Goal: Information Seeking & Learning: Learn about a topic

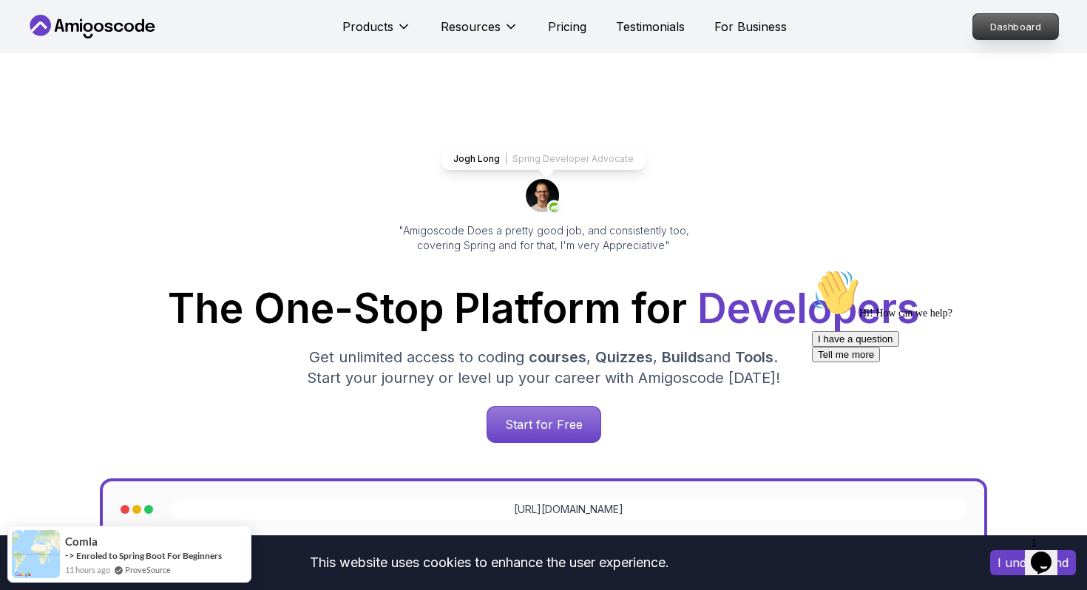
click at [1005, 26] on p "Dashboard" at bounding box center [1015, 26] width 85 height 25
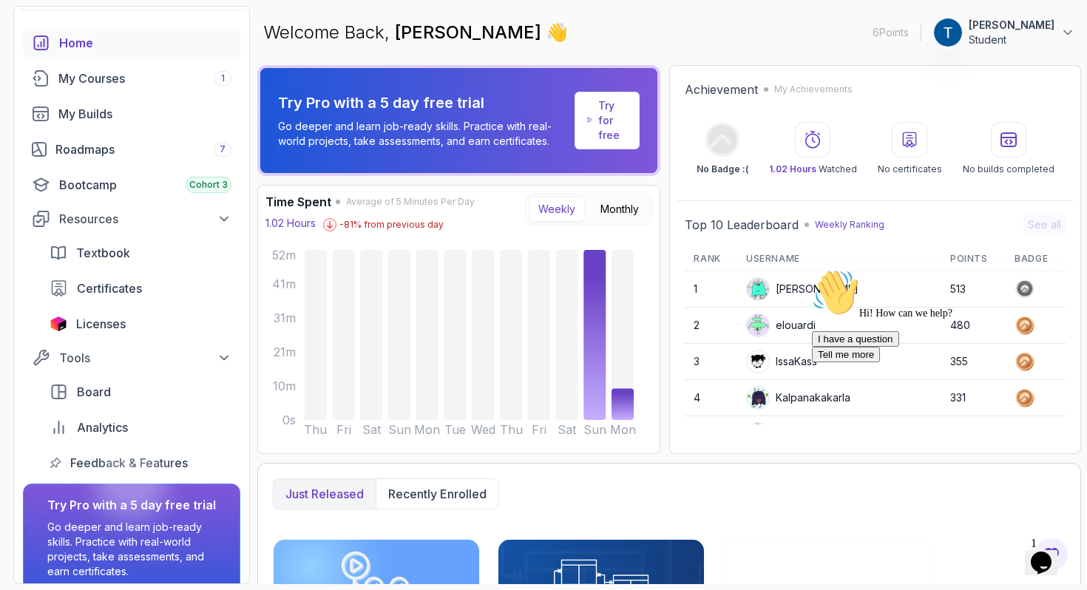
scroll to position [54, 0]
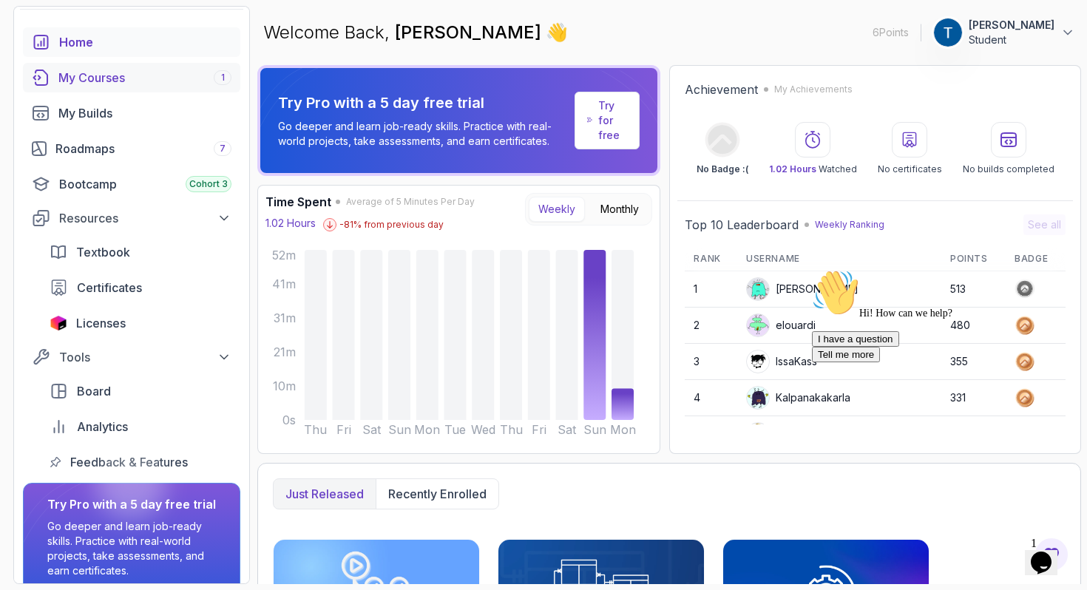
click at [126, 79] on div "My Courses 1" at bounding box center [144, 78] width 173 height 18
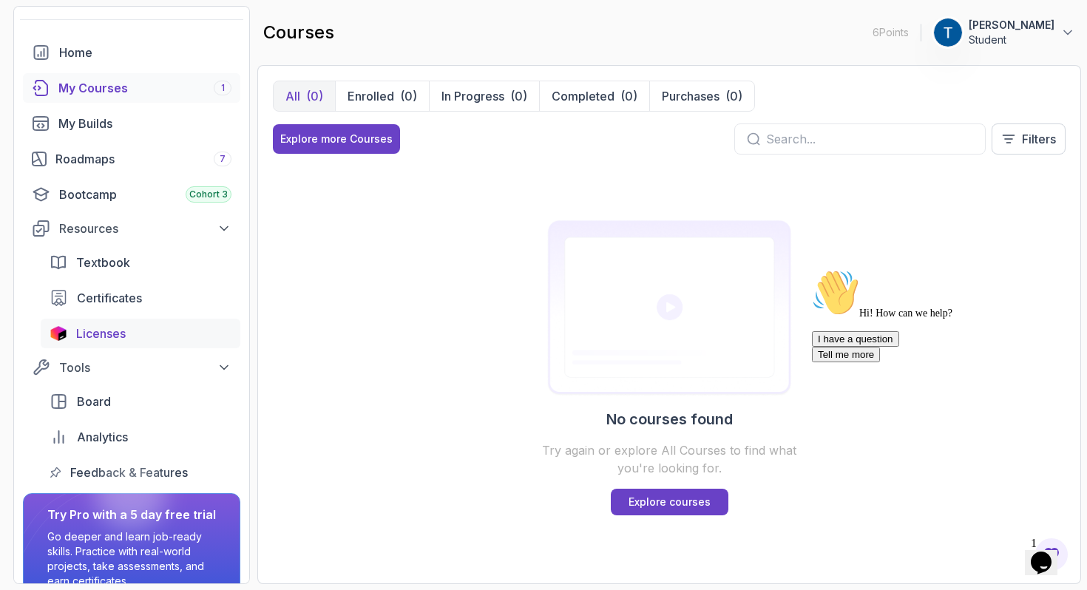
scroll to position [13, 0]
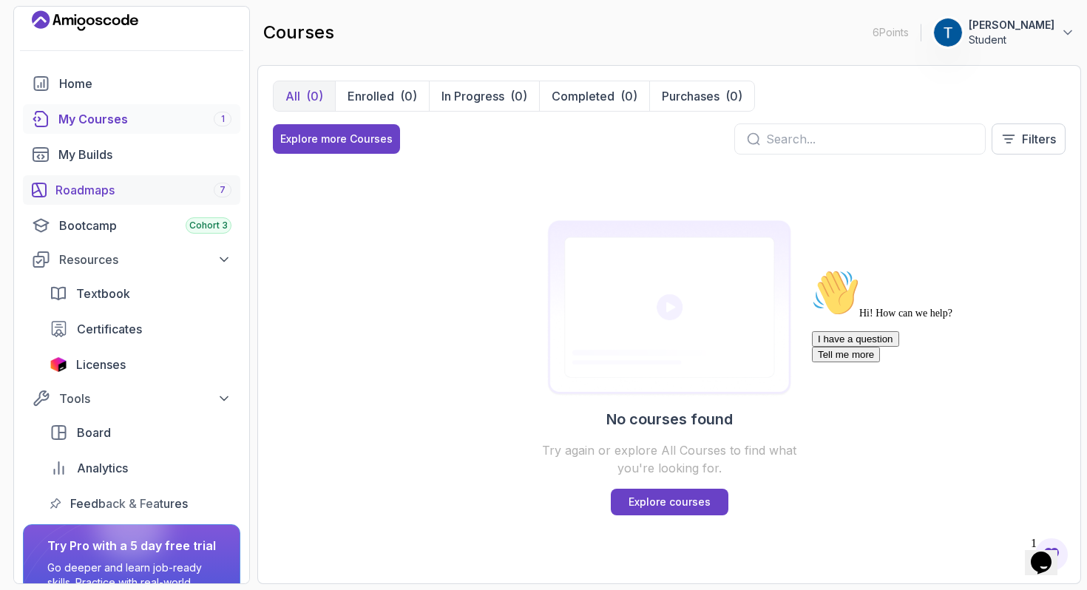
click at [104, 186] on div "Roadmaps 7" at bounding box center [143, 190] width 176 height 18
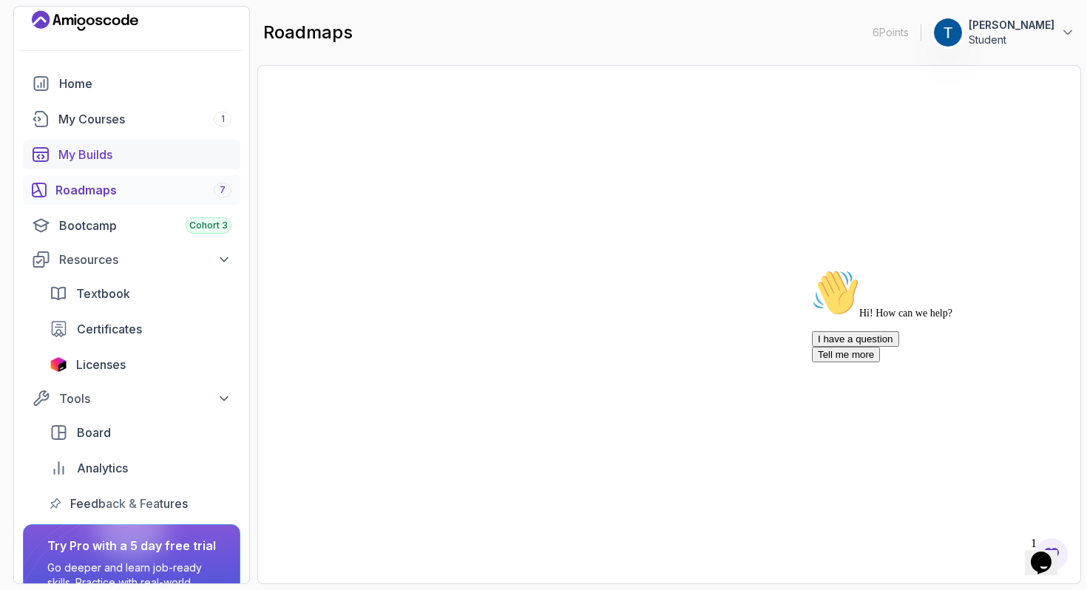
click at [112, 151] on div "My Builds" at bounding box center [144, 155] width 173 height 18
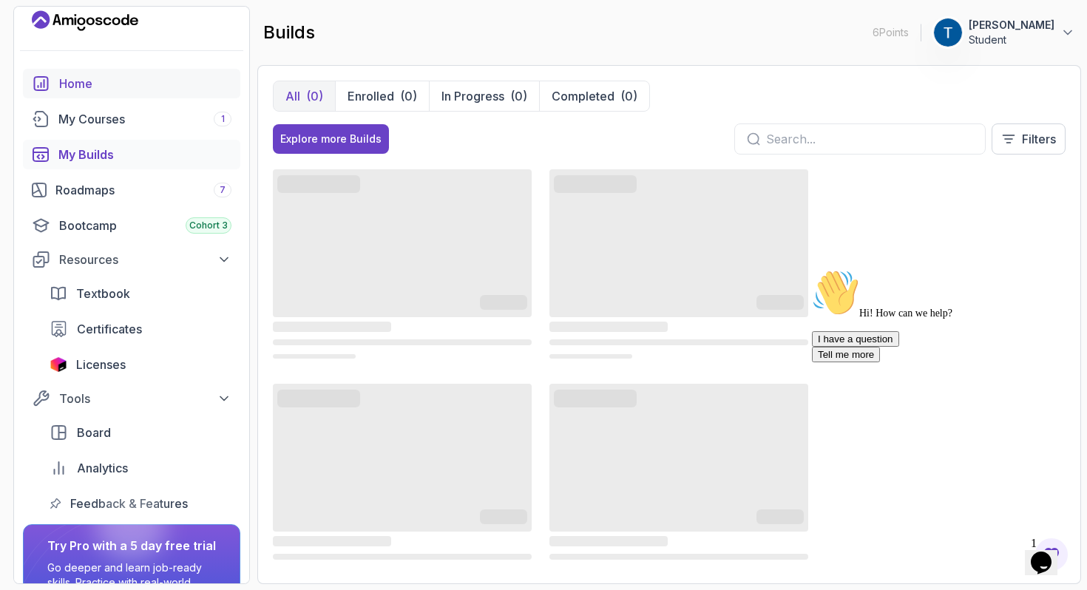
click at [109, 78] on div "Home" at bounding box center [145, 84] width 172 height 18
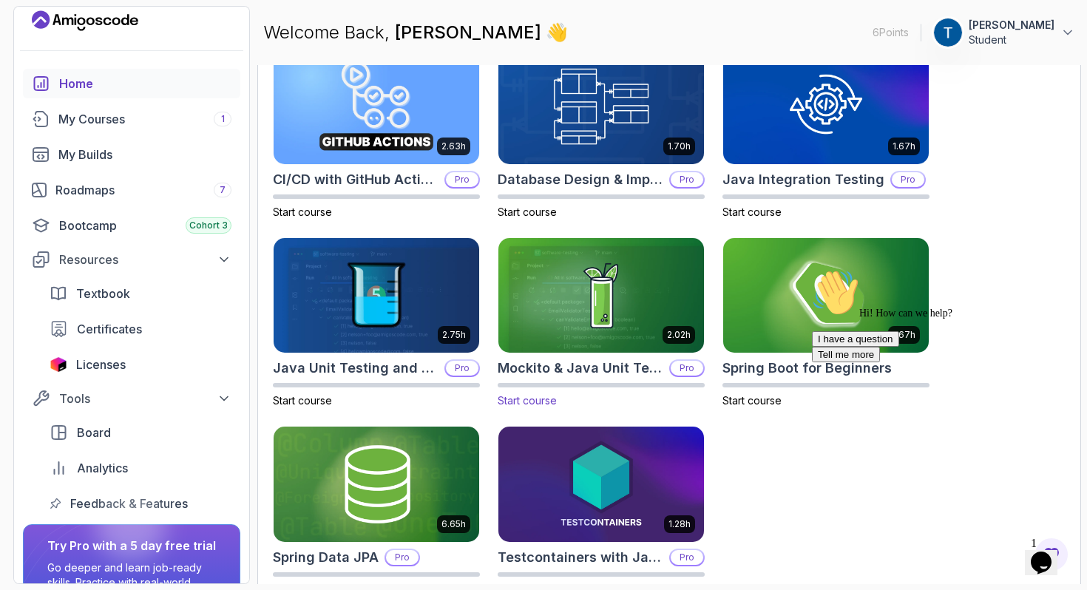
scroll to position [492, 0]
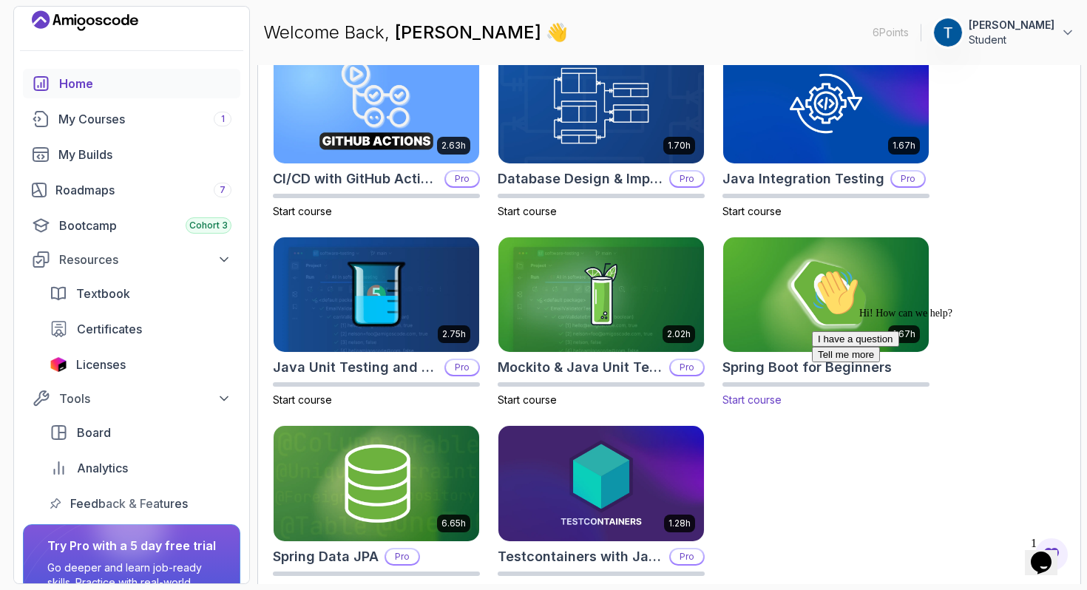
click at [760, 305] on img at bounding box center [826, 294] width 216 height 121
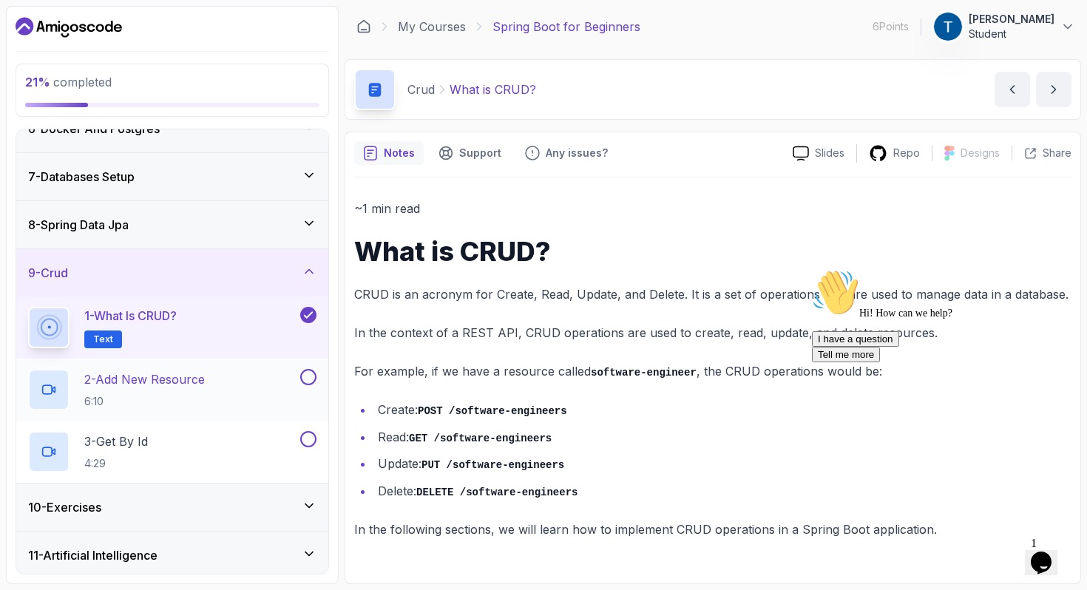
scroll to position [274, 0]
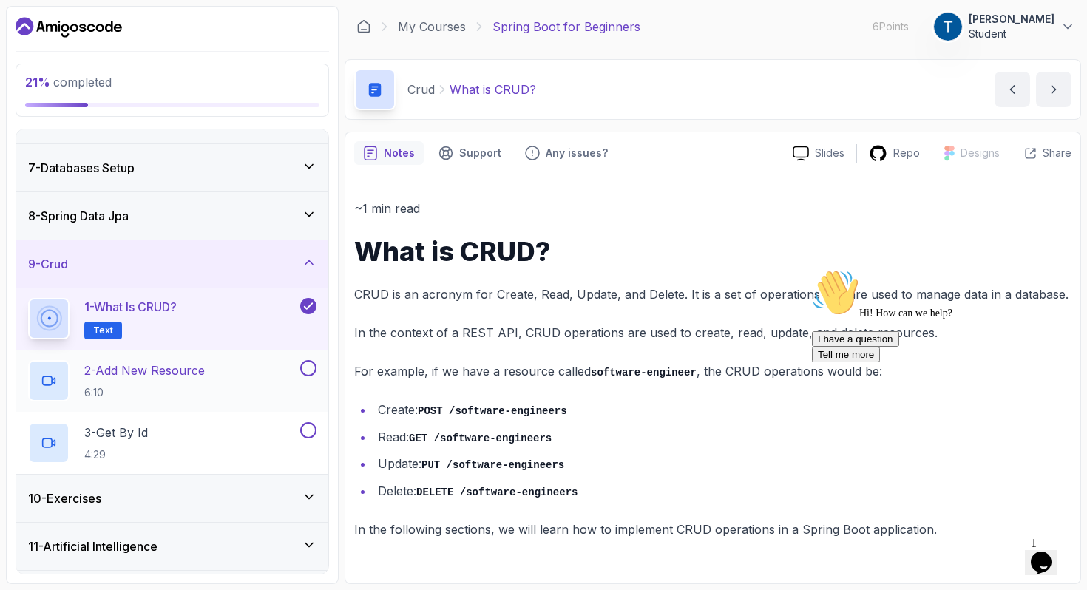
click at [312, 370] on button at bounding box center [308, 368] width 16 height 16
click at [312, 370] on icon at bounding box center [308, 368] width 13 height 15
click at [231, 376] on div "2 - Add New Resource 6:10" at bounding box center [162, 380] width 269 height 41
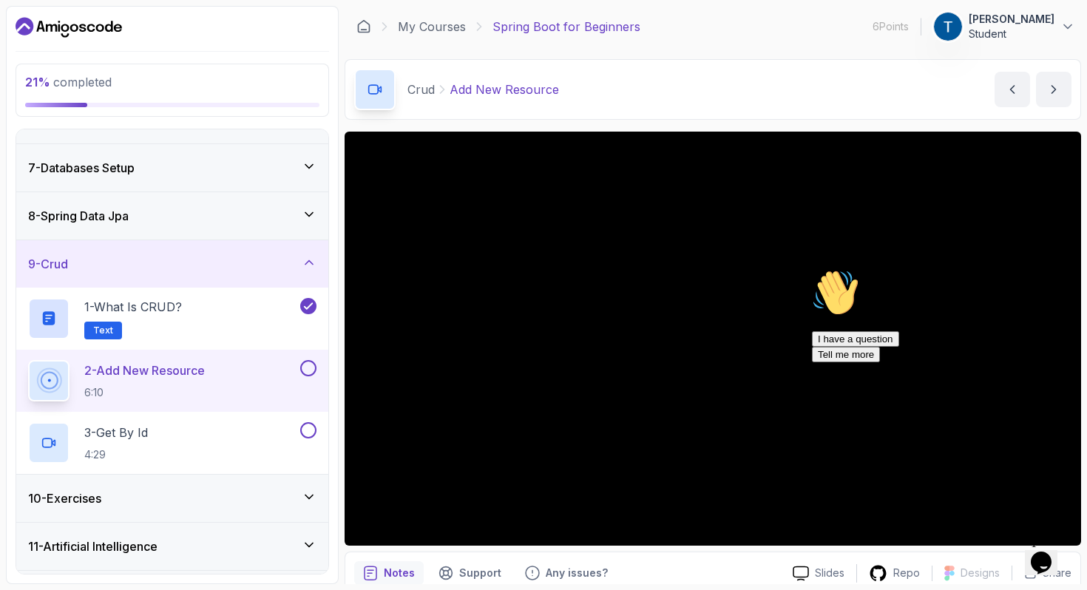
scroll to position [64, 0]
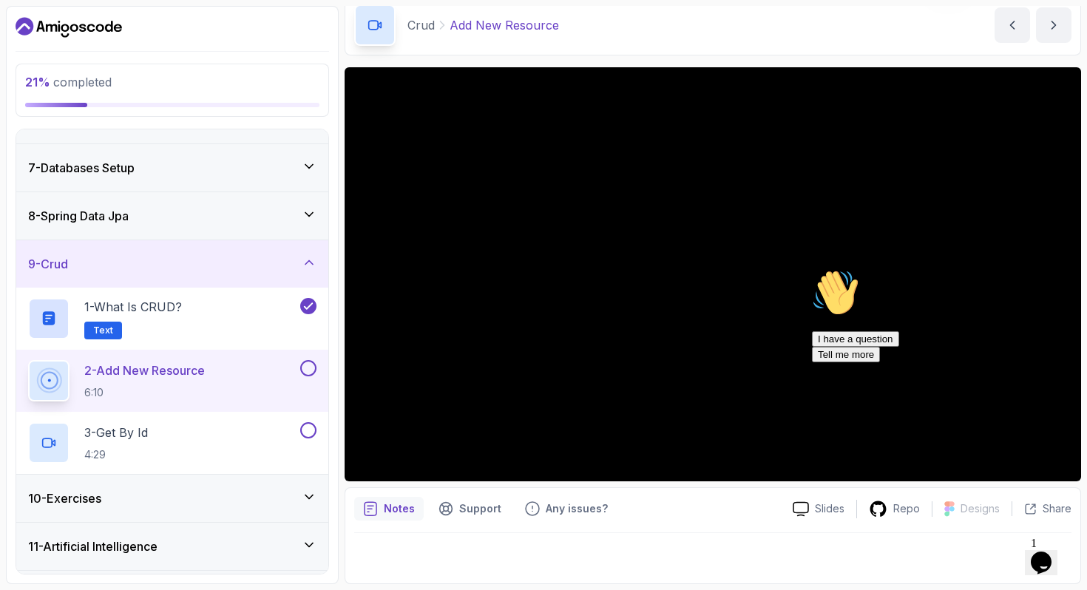
click at [812, 269] on icon "Chat attention grabber" at bounding box center [812, 269] width 0 height 0
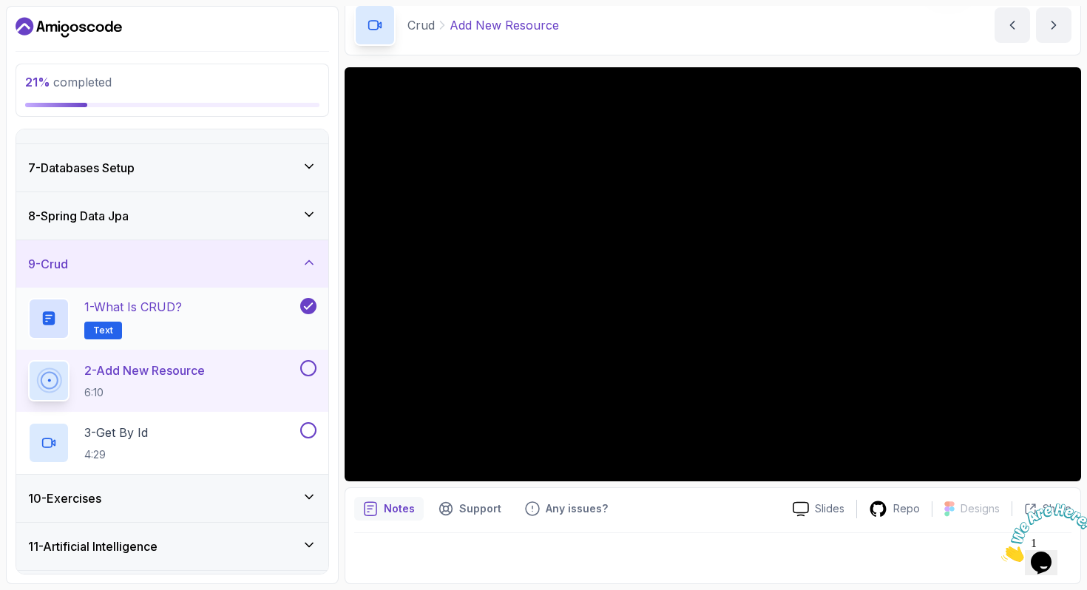
click at [229, 318] on div "1 - What is CRUD? Text" at bounding box center [162, 318] width 269 height 41
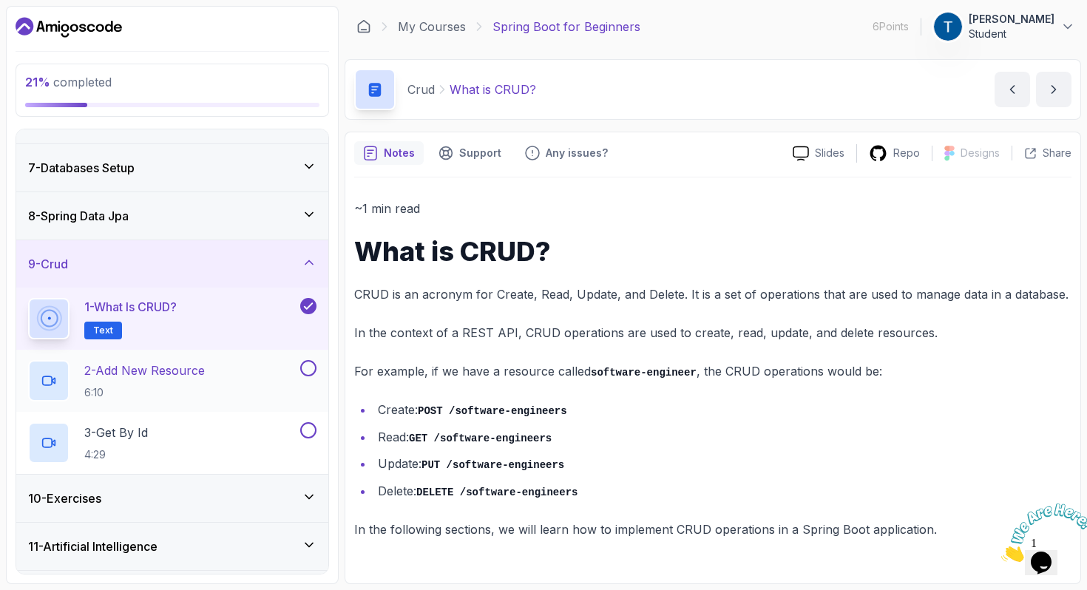
click at [158, 393] on p "6:10" at bounding box center [144, 392] width 121 height 15
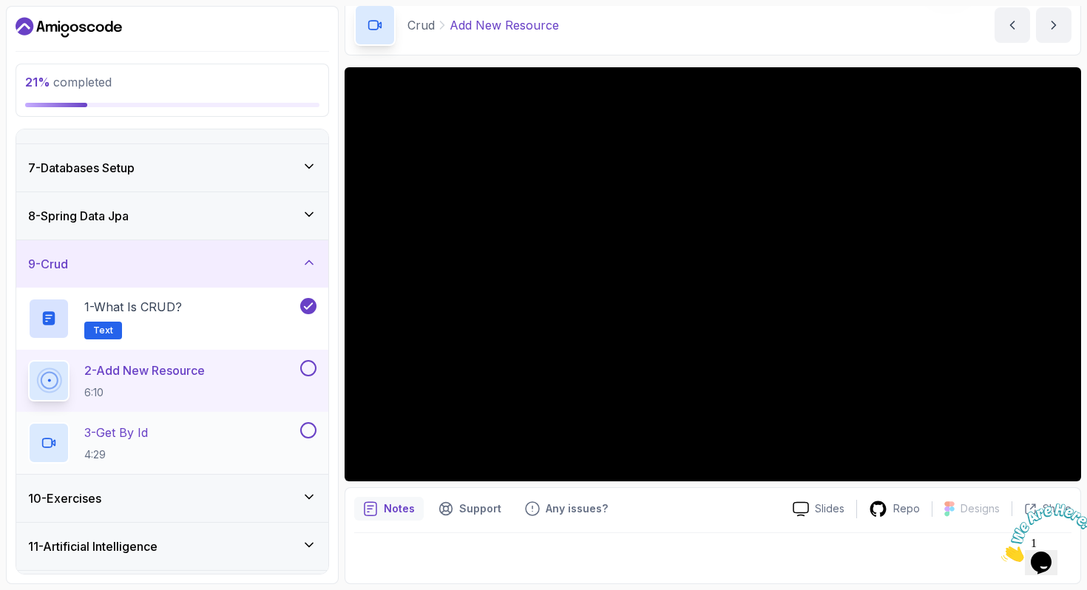
scroll to position [317, 0]
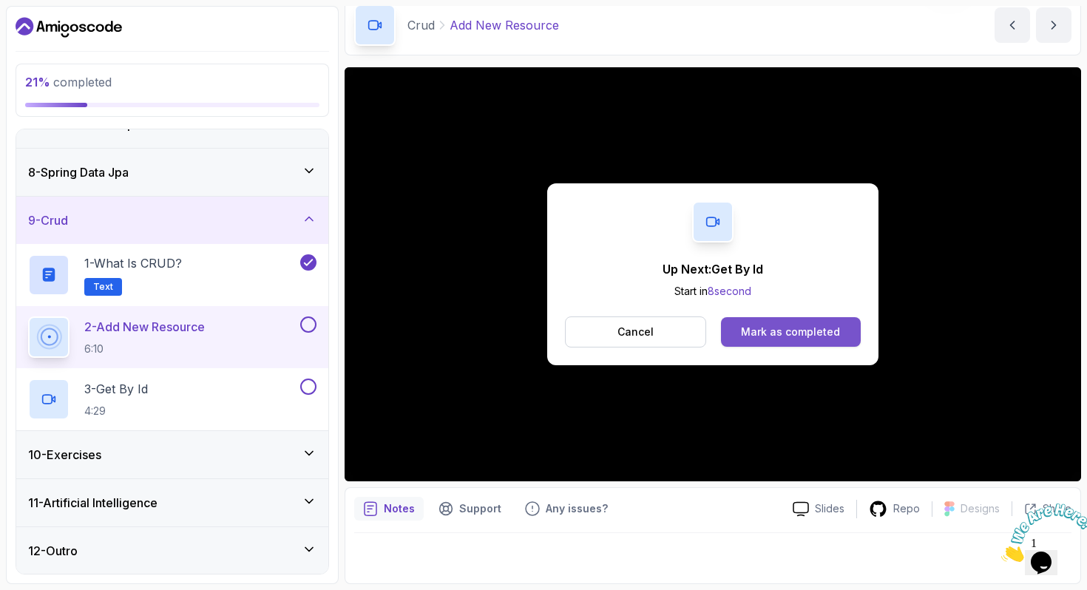
click at [785, 328] on div "Mark as completed" at bounding box center [790, 332] width 99 height 15
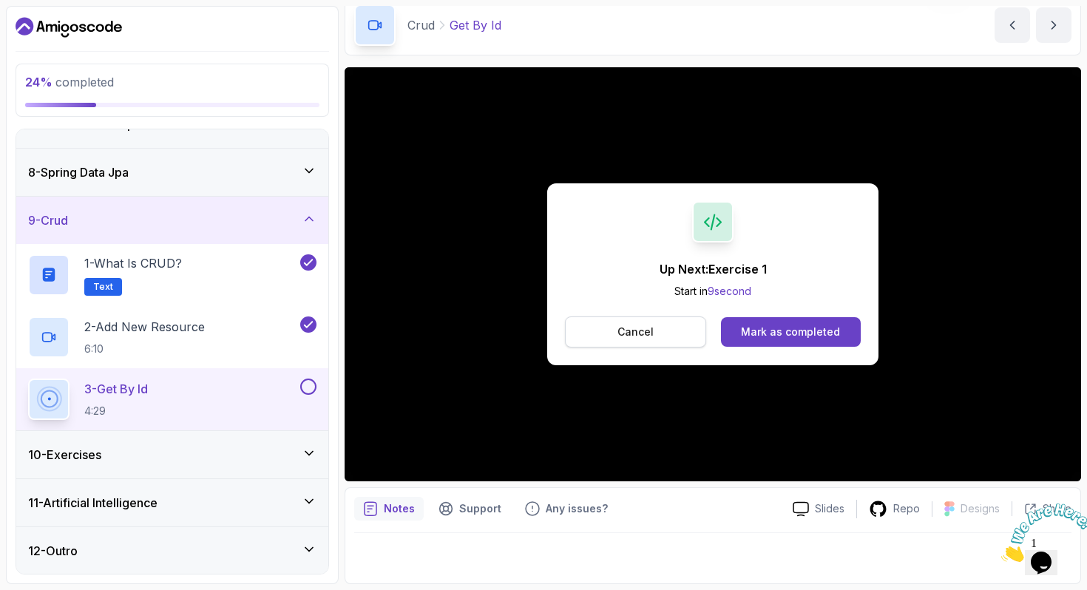
click at [678, 323] on button "Cancel" at bounding box center [635, 332] width 141 height 31
click at [819, 323] on button "Mark as completed" at bounding box center [791, 332] width 140 height 30
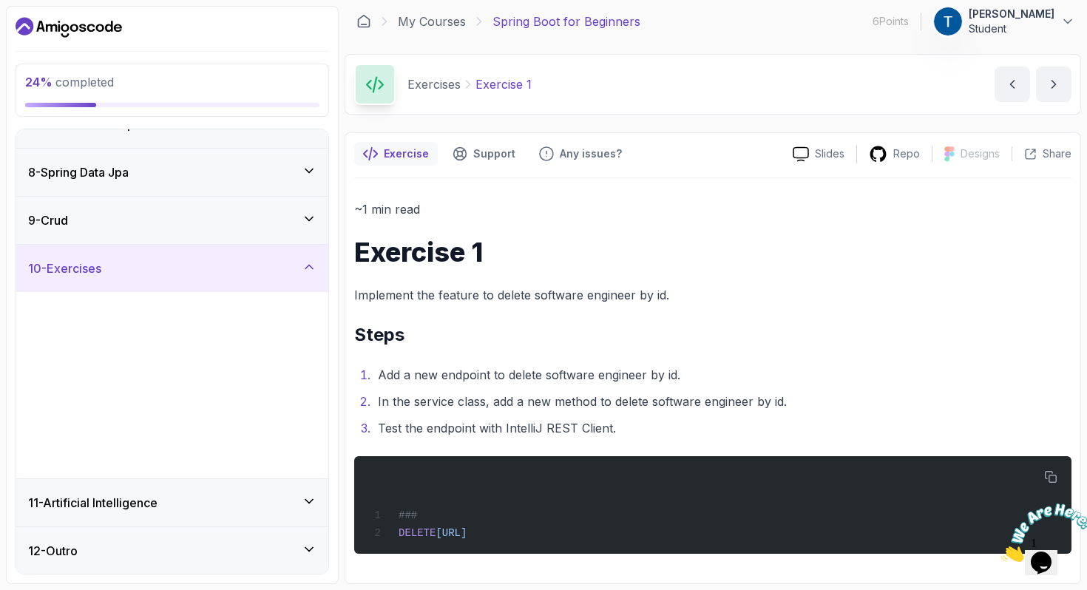
scroll to position [1, 0]
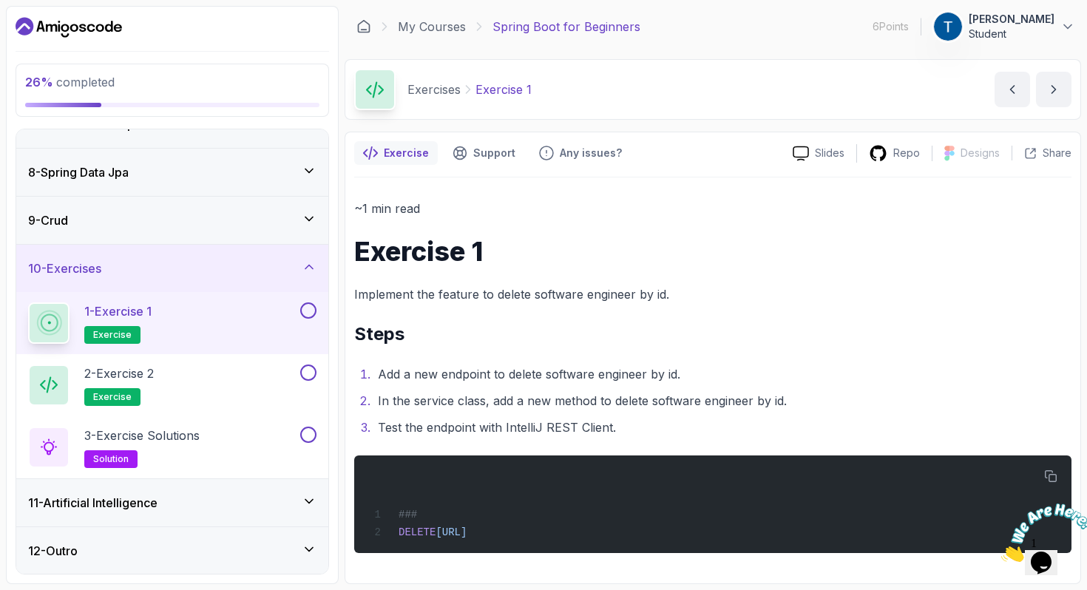
click at [307, 314] on button at bounding box center [308, 310] width 16 height 16
click at [242, 385] on div "2 - Exercise 2 exercise" at bounding box center [162, 385] width 269 height 41
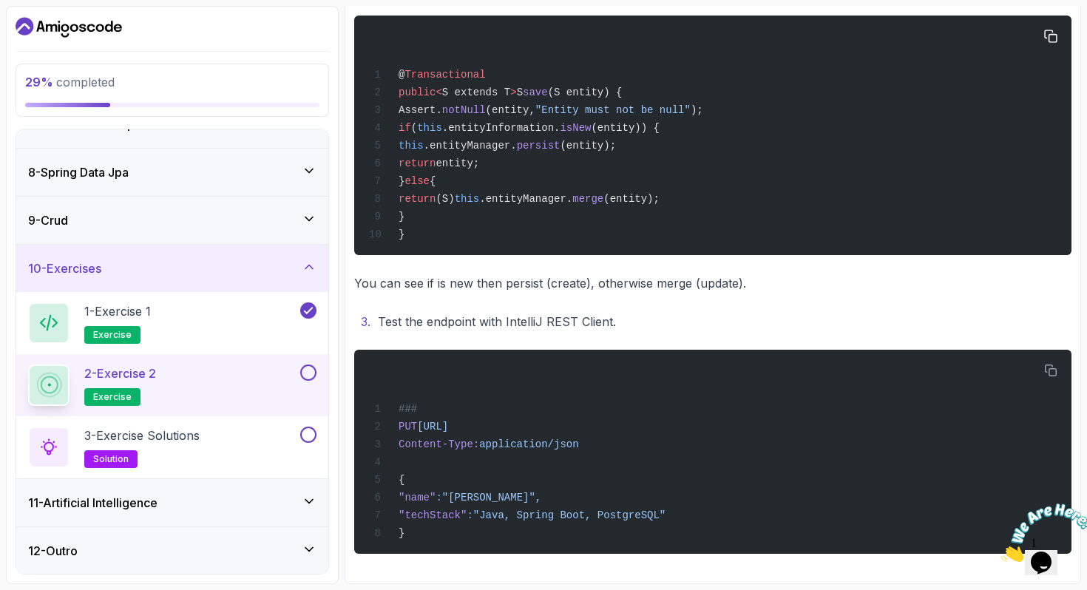
scroll to position [564, 0]
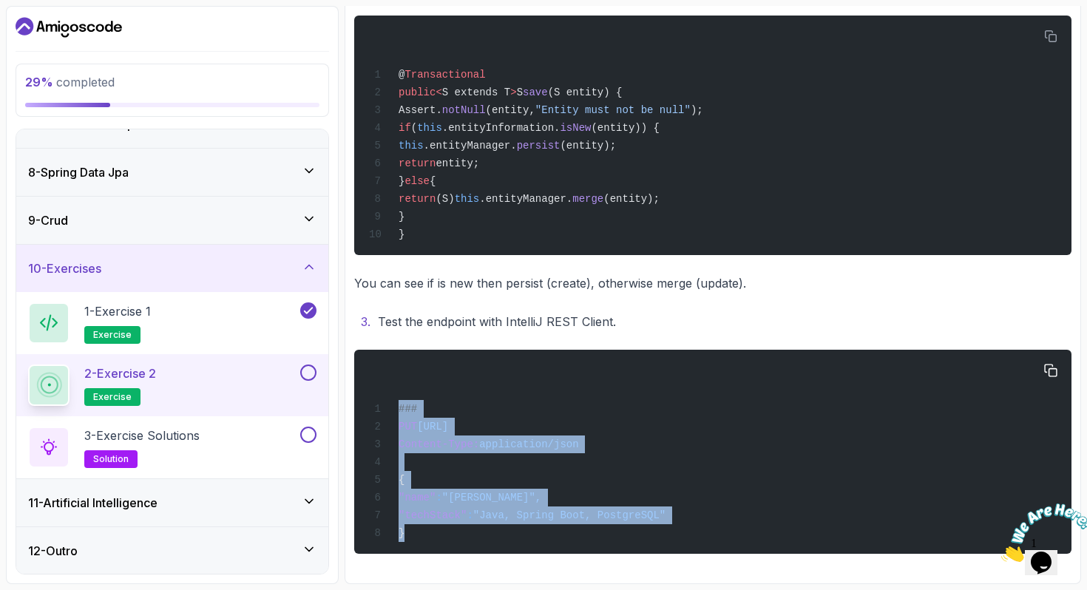
drag, startPoint x: 411, startPoint y: 532, endPoint x: 388, endPoint y: 394, distance: 139.5
click at [388, 394] on div "### PUT [URL] Content-Type: application/json { "name" : "[PERSON_NAME]", "techS…" at bounding box center [713, 452] width 694 height 186
copy code "### PUT [URL] Content-Type: application/json { "name" : "[PERSON_NAME]", "techS…"
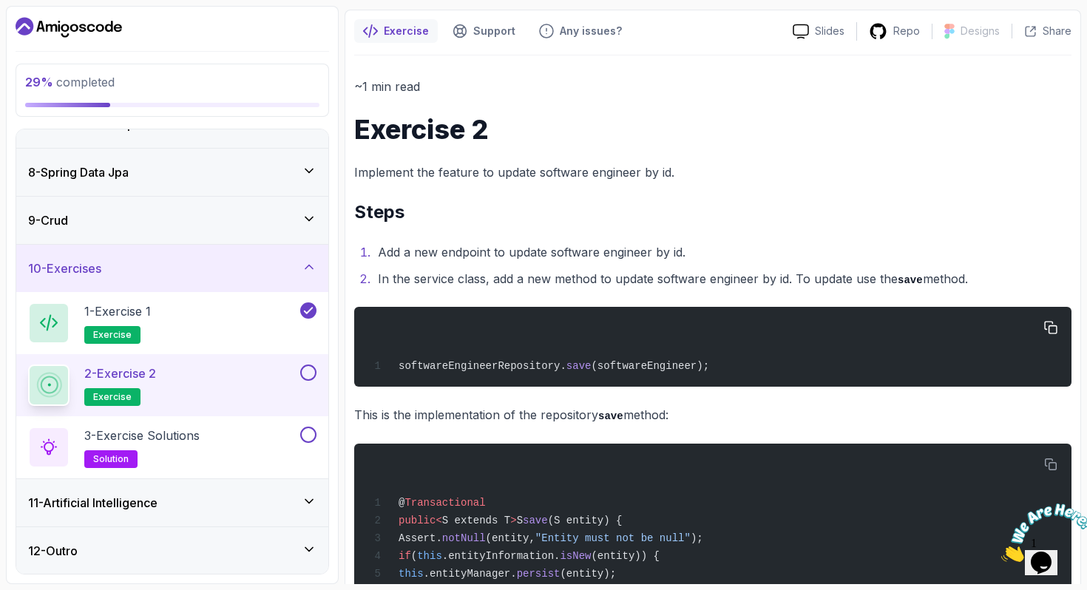
scroll to position [115, 0]
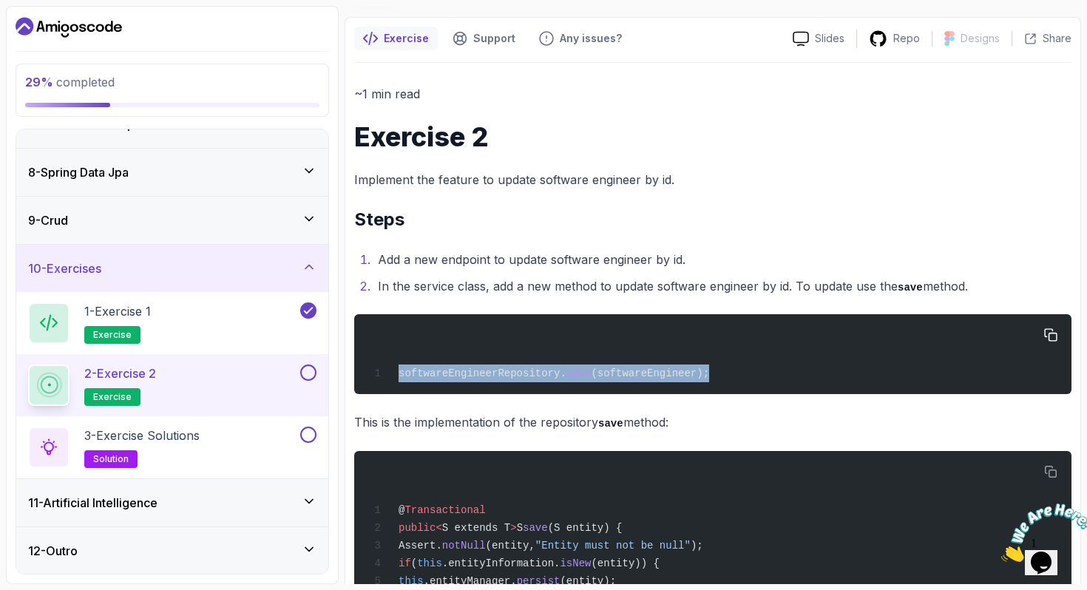
drag, startPoint x: 713, startPoint y: 371, endPoint x: 390, endPoint y: 361, distance: 322.6
click at [390, 361] on div "softwareEngineerRepository. save (softwareEngineer);" at bounding box center [713, 354] width 694 height 62
copy span "softwareEngineerRepository. save (softwareEngineer);"
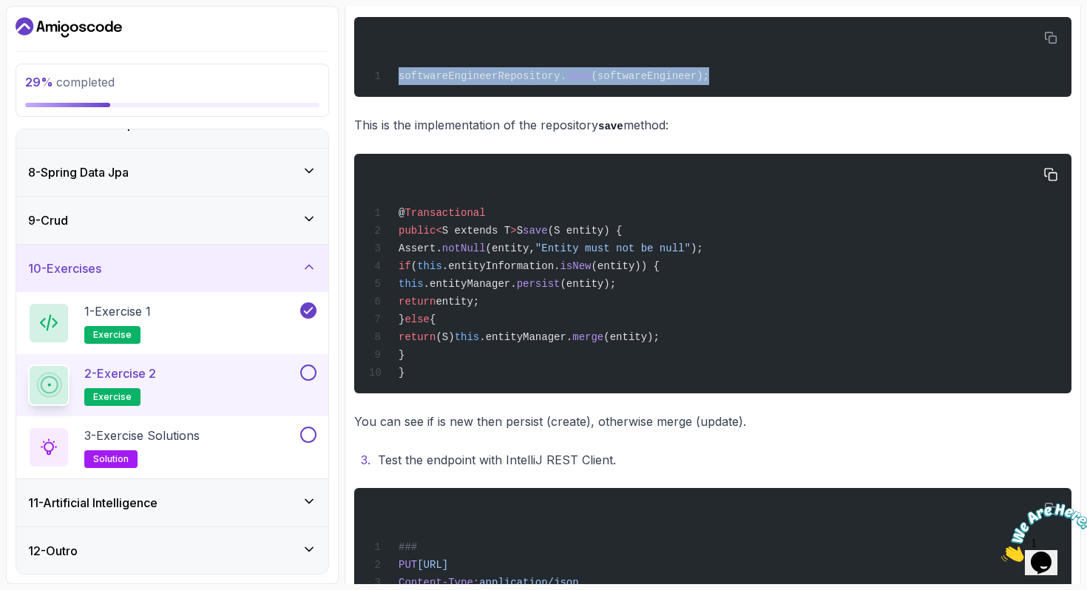
scroll to position [564, 0]
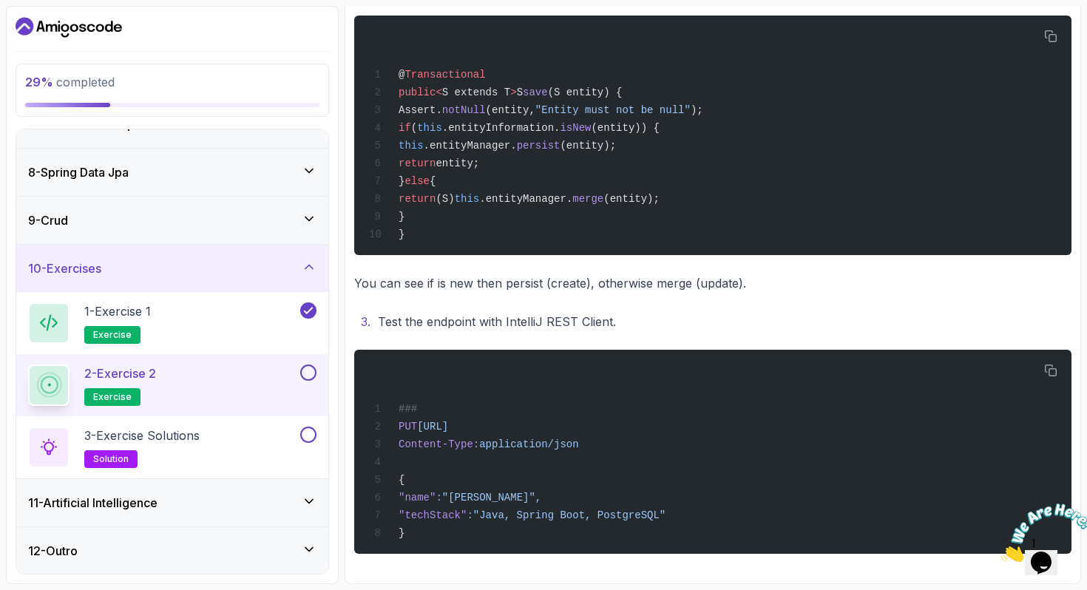
click at [308, 372] on button at bounding box center [308, 373] width 16 height 16
click at [260, 438] on div "3 - Exercise Solutions solution" at bounding box center [162, 447] width 269 height 41
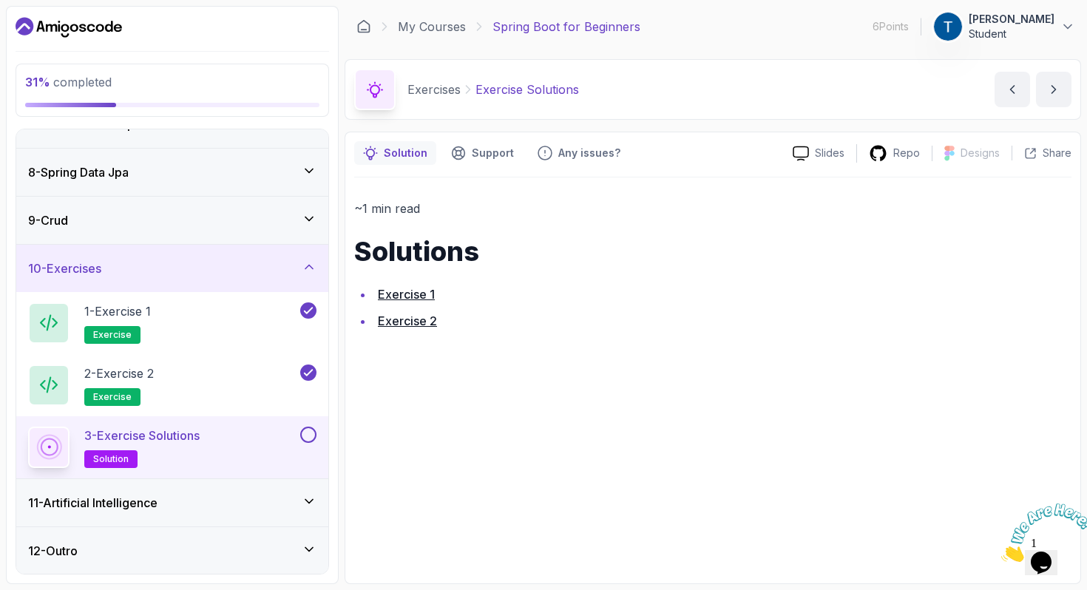
click at [413, 322] on link "Exercise 2" at bounding box center [407, 321] width 59 height 15
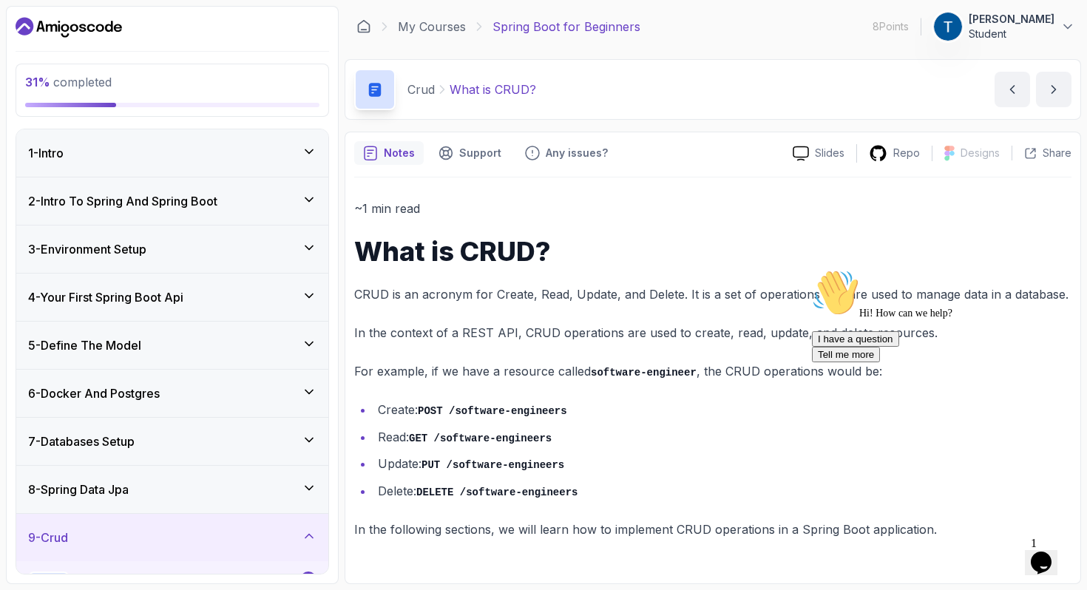
click at [260, 543] on div "9 - Crud" at bounding box center [172, 538] width 288 height 18
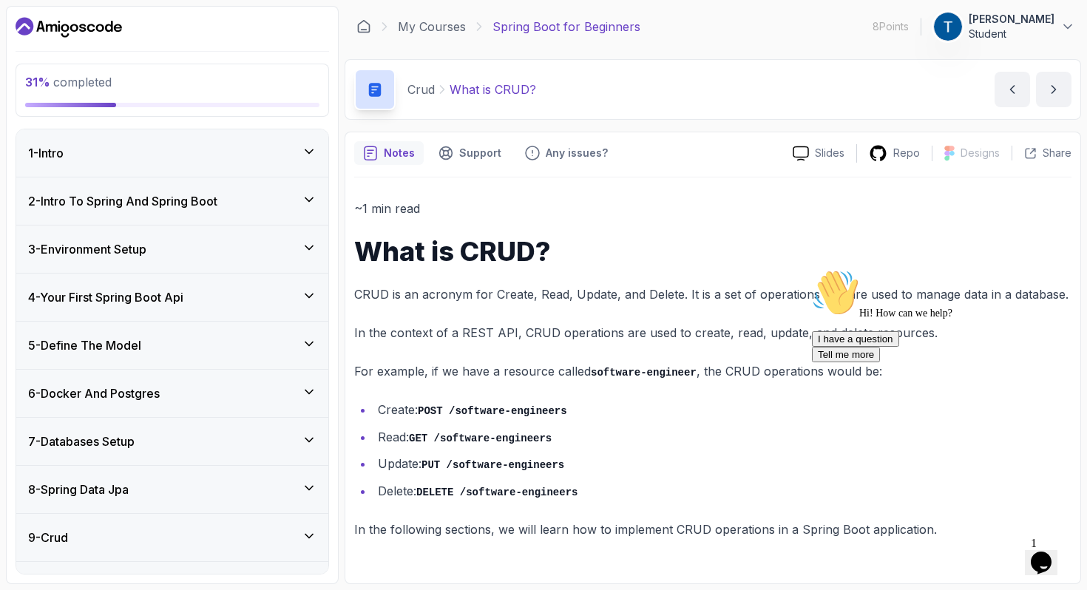
scroll to position [132, 0]
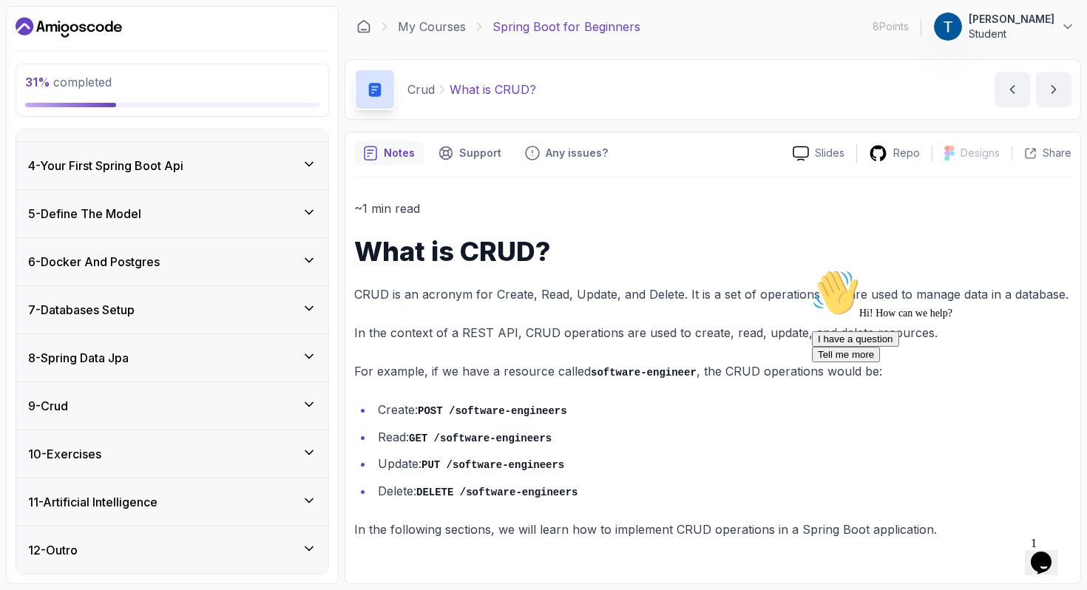
click at [240, 446] on div "10 - Exercises" at bounding box center [172, 454] width 288 height 18
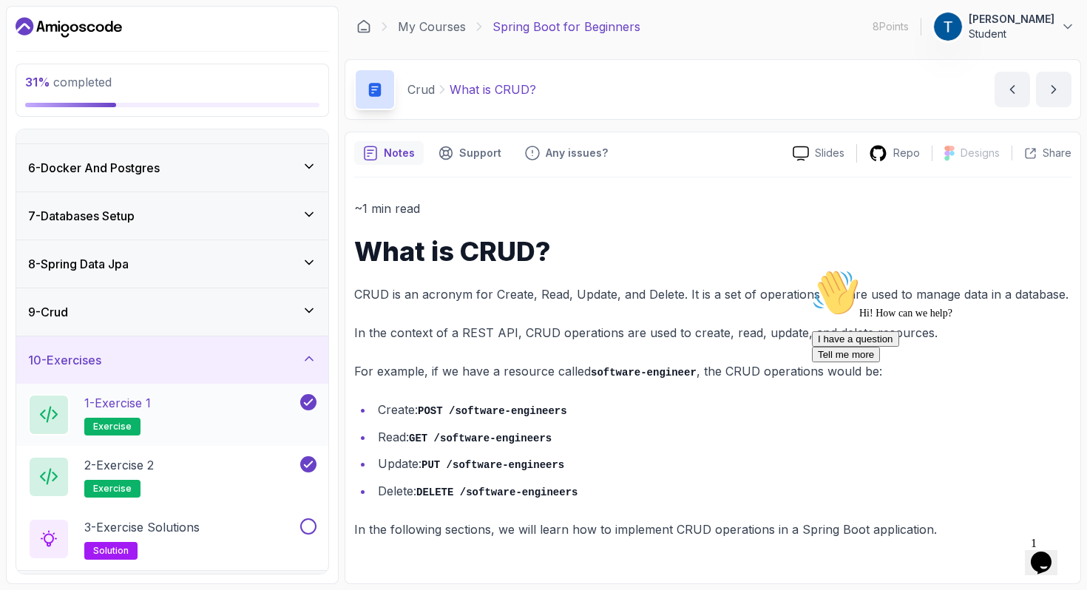
scroll to position [317, 0]
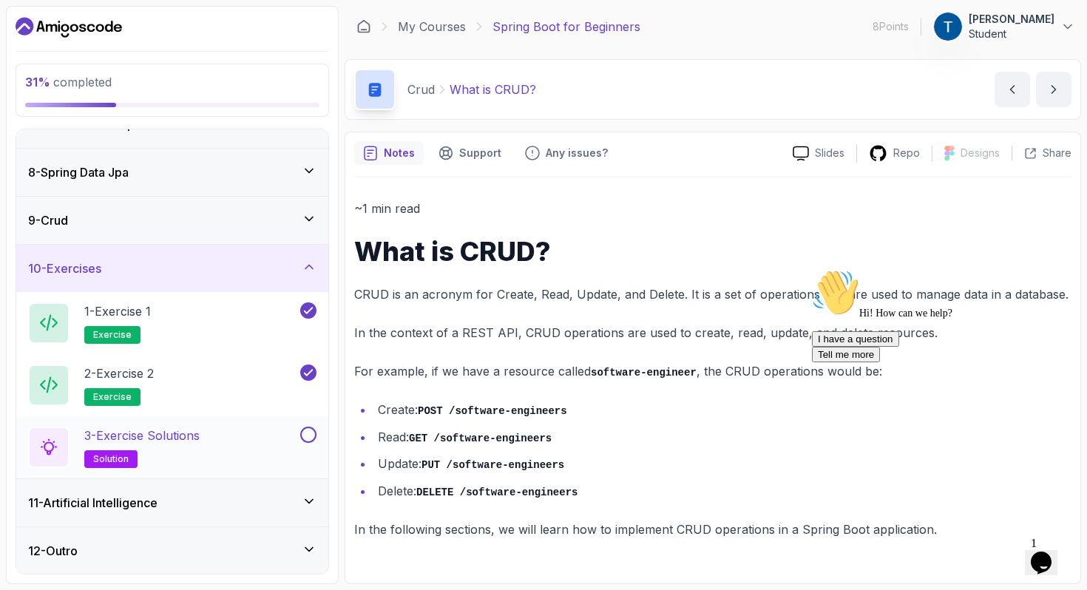
click at [228, 445] on div "3 - Exercise Solutions solution" at bounding box center [162, 447] width 269 height 41
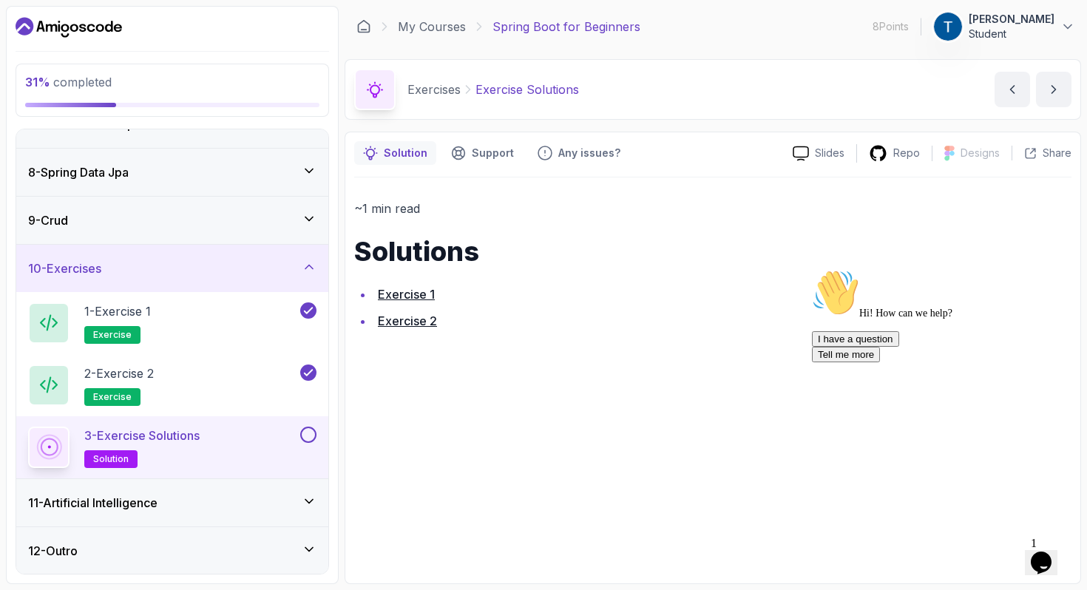
click at [311, 433] on button at bounding box center [308, 435] width 16 height 16
click at [227, 382] on div "2 - Exercise 2 exercise" at bounding box center [162, 385] width 269 height 41
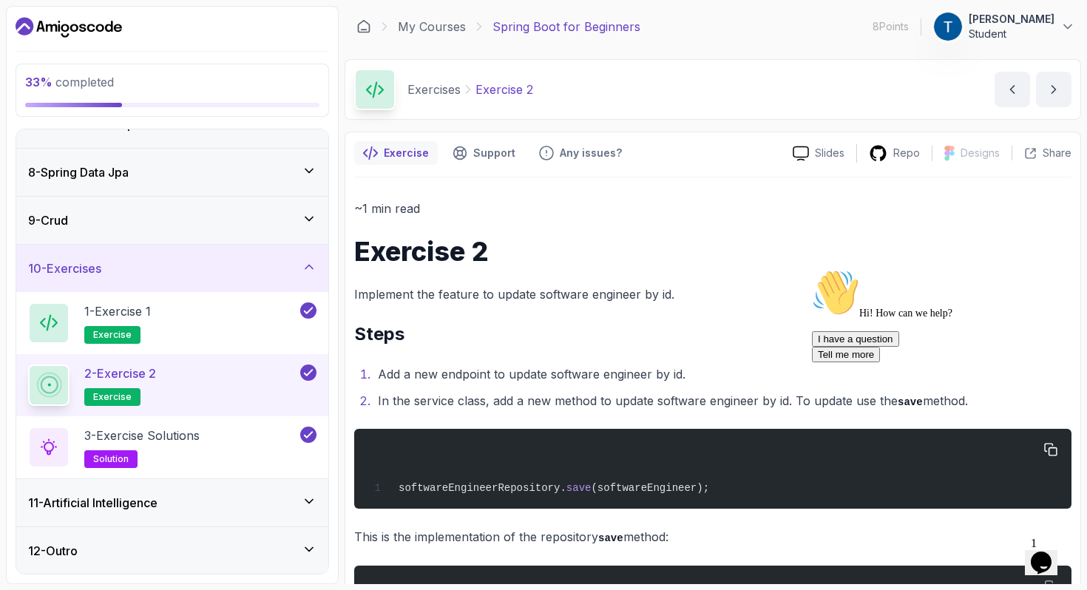
scroll to position [564, 0]
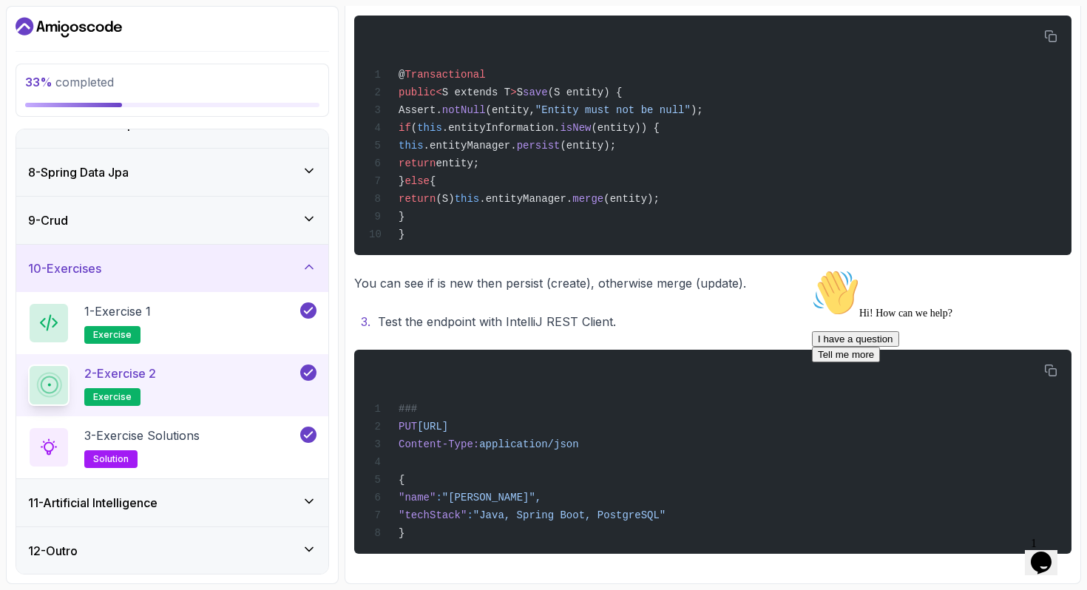
click at [237, 500] on div "11 - Artificial Intelligence" at bounding box center [172, 503] width 288 height 18
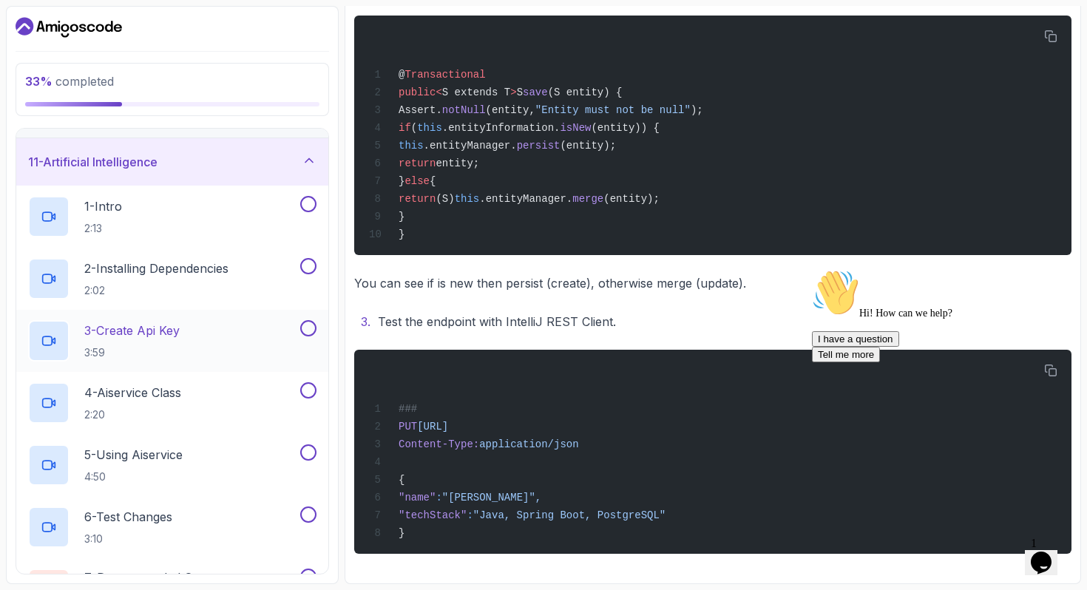
scroll to position [453, 0]
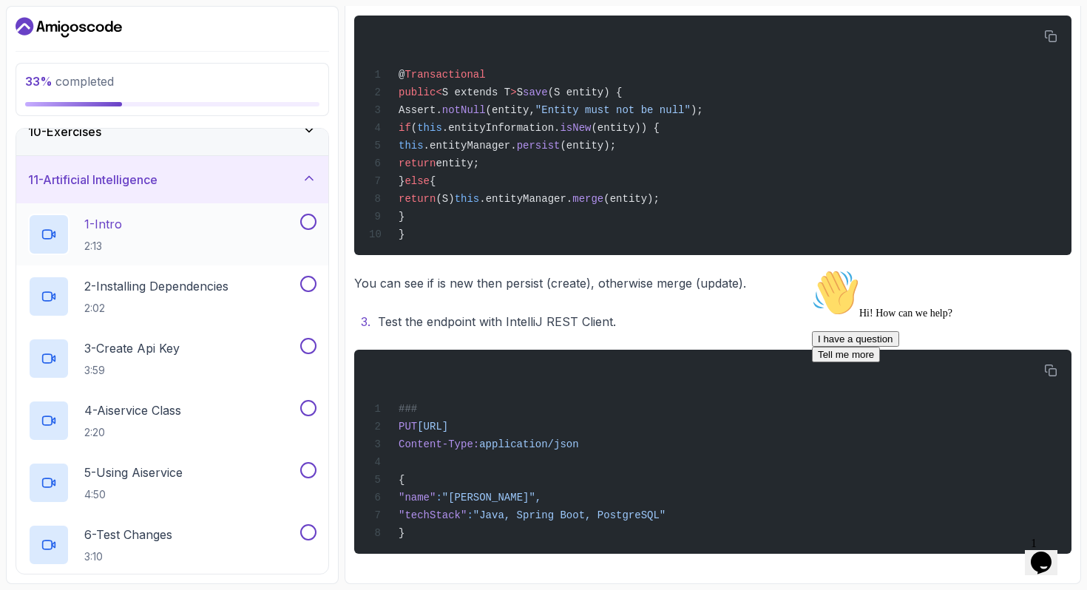
click at [177, 224] on div "1 - Intro 2:13" at bounding box center [162, 234] width 269 height 41
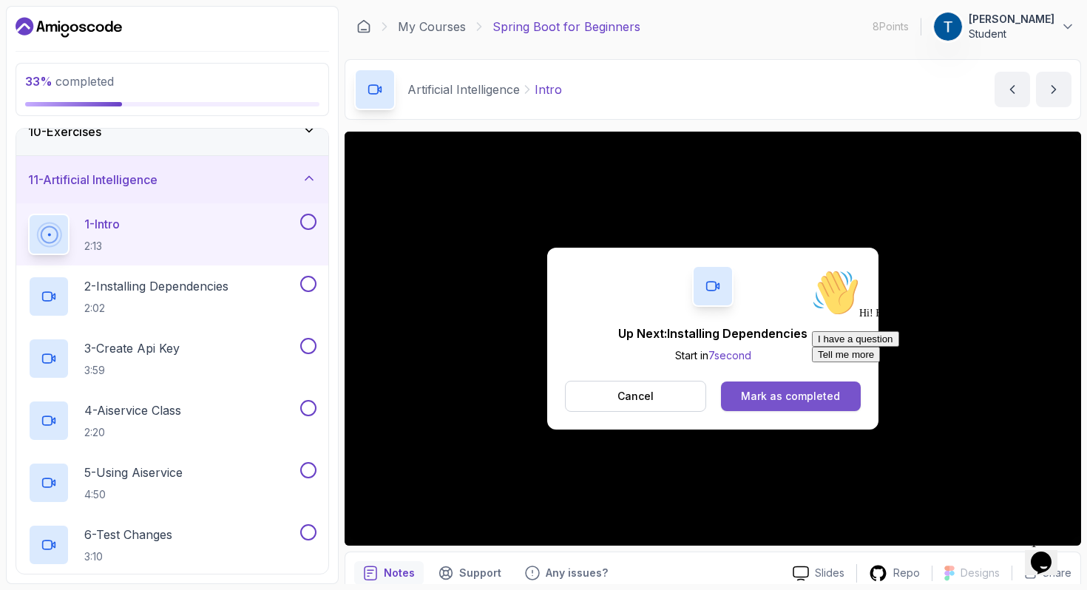
click at [789, 397] on div "Mark as completed" at bounding box center [790, 396] width 99 height 15
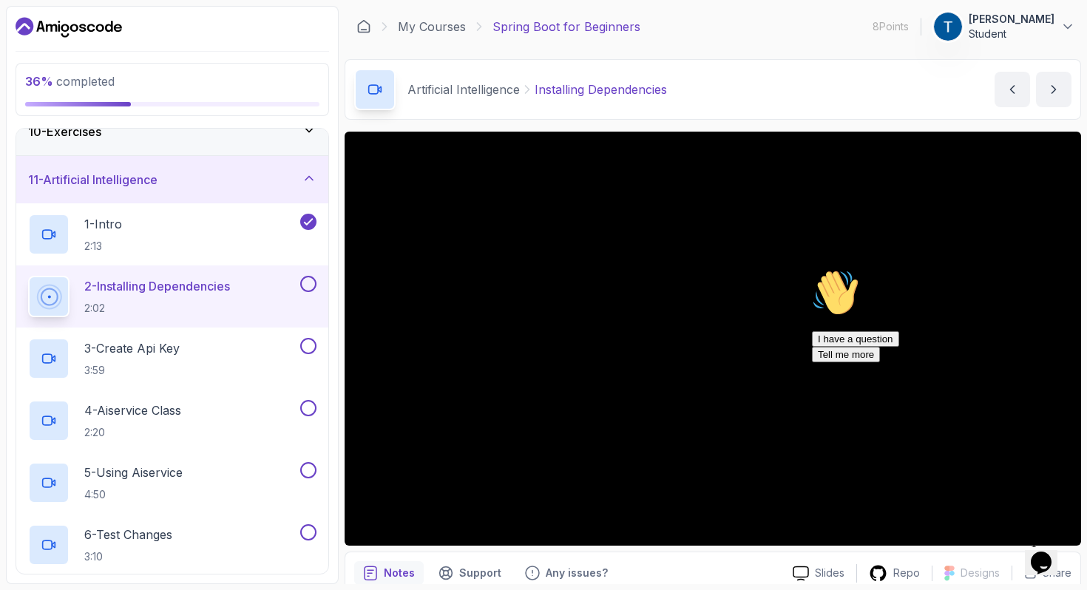
click at [812, 269] on icon "Chat attention grabber" at bounding box center [812, 269] width 0 height 0
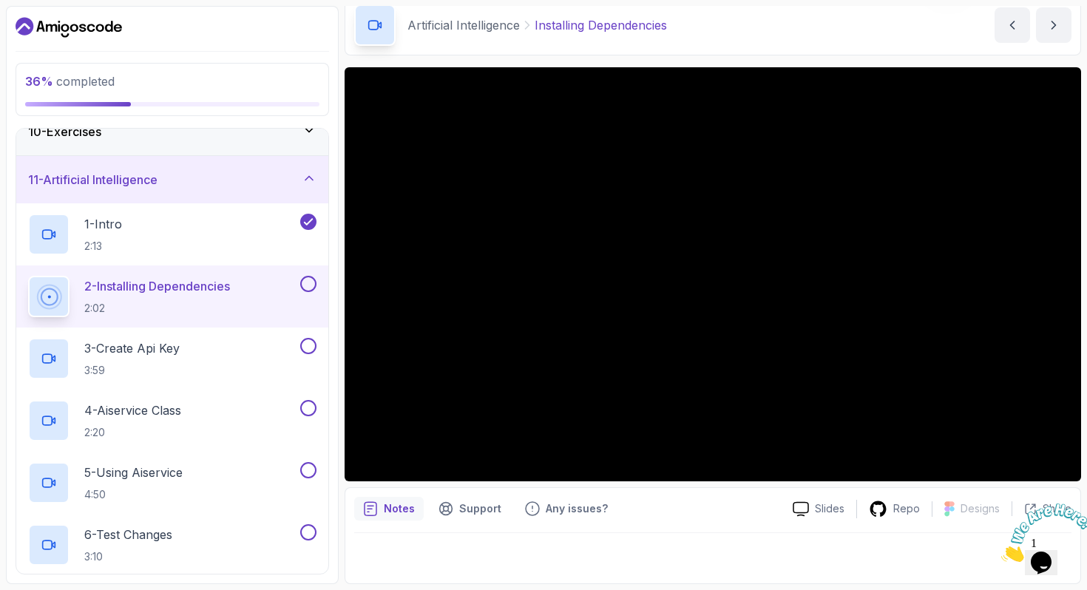
scroll to position [64, 0]
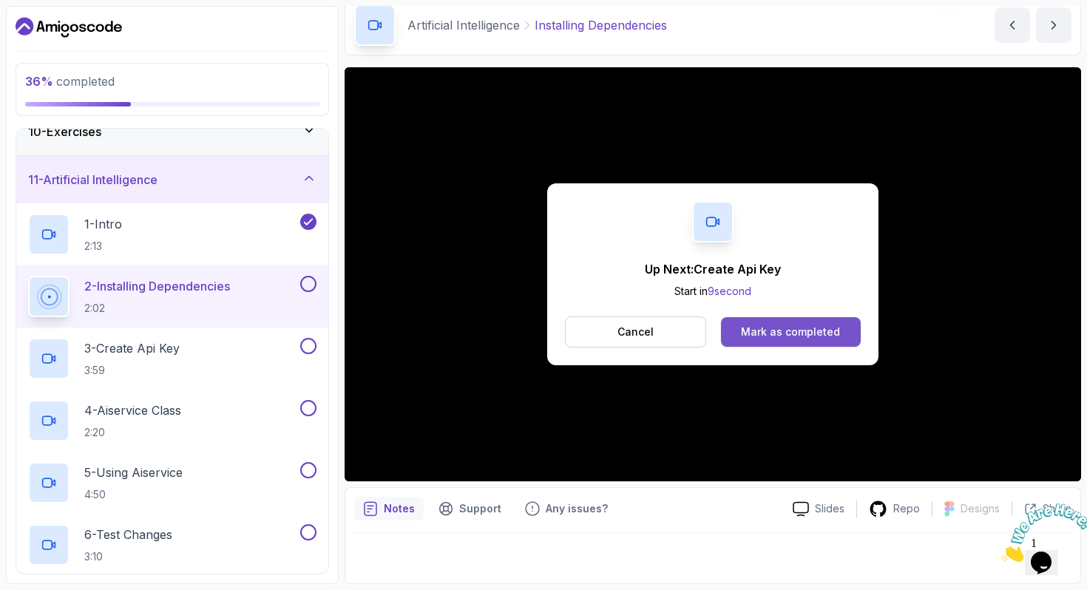
click at [801, 336] on div "Mark as completed" at bounding box center [790, 332] width 99 height 15
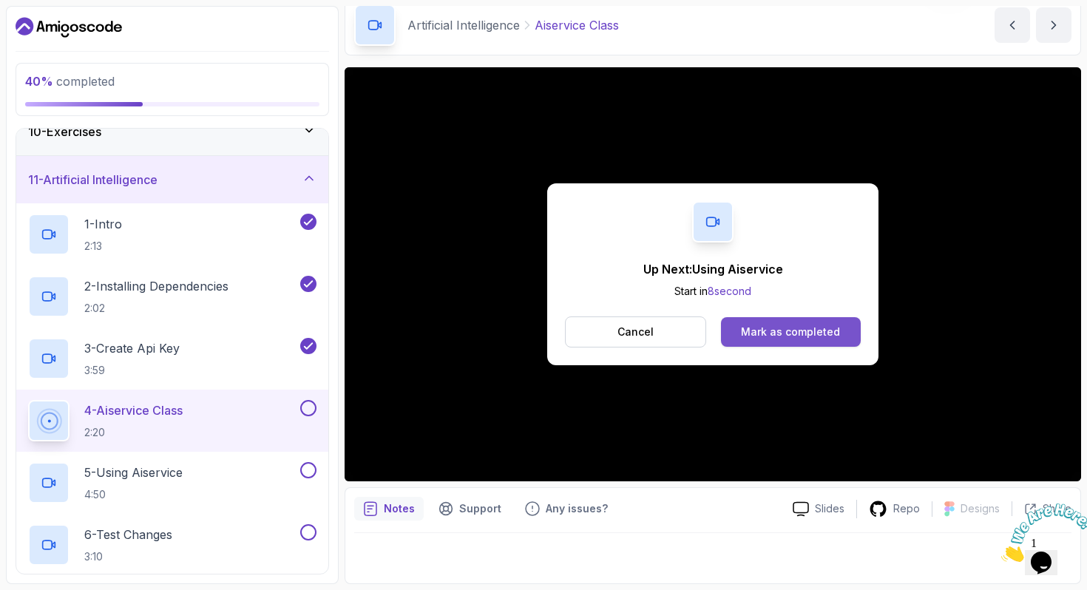
click at [793, 334] on div "Mark as completed" at bounding box center [790, 332] width 99 height 15
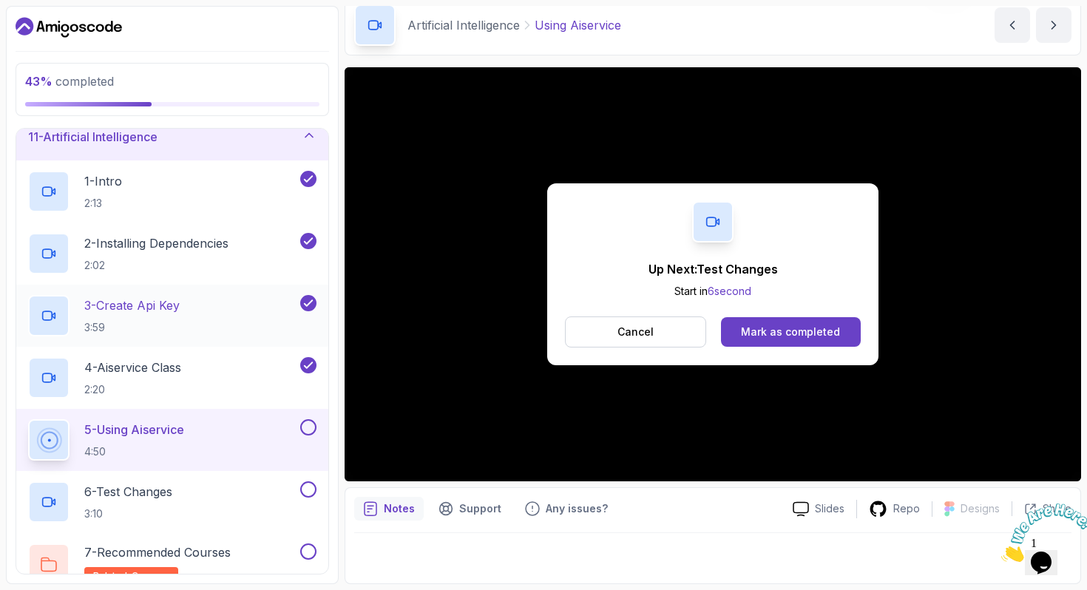
scroll to position [512, 0]
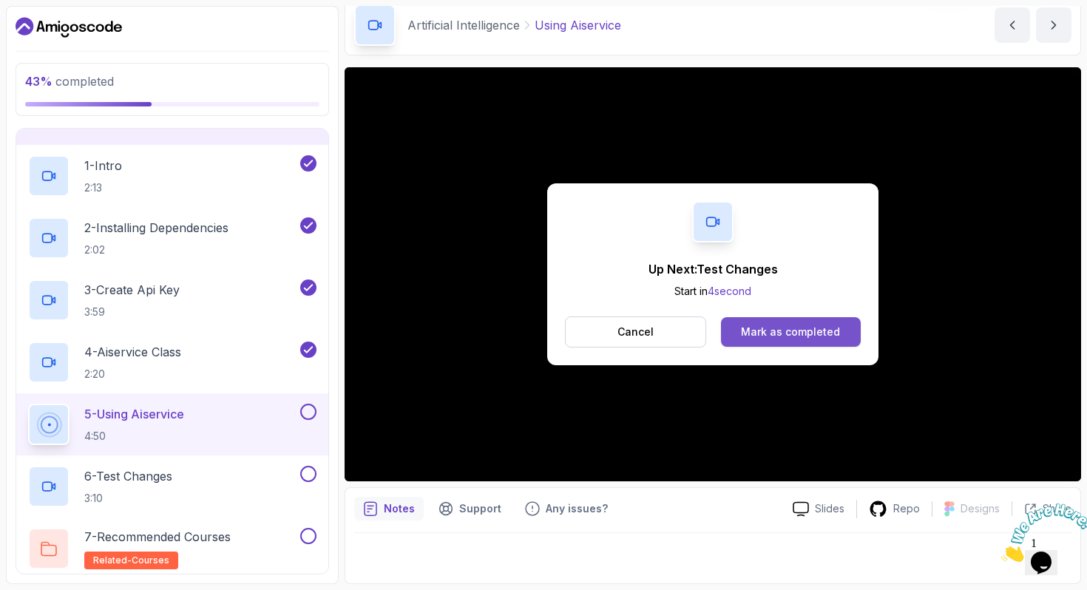
click at [788, 333] on div "Mark as completed" at bounding box center [790, 332] width 99 height 15
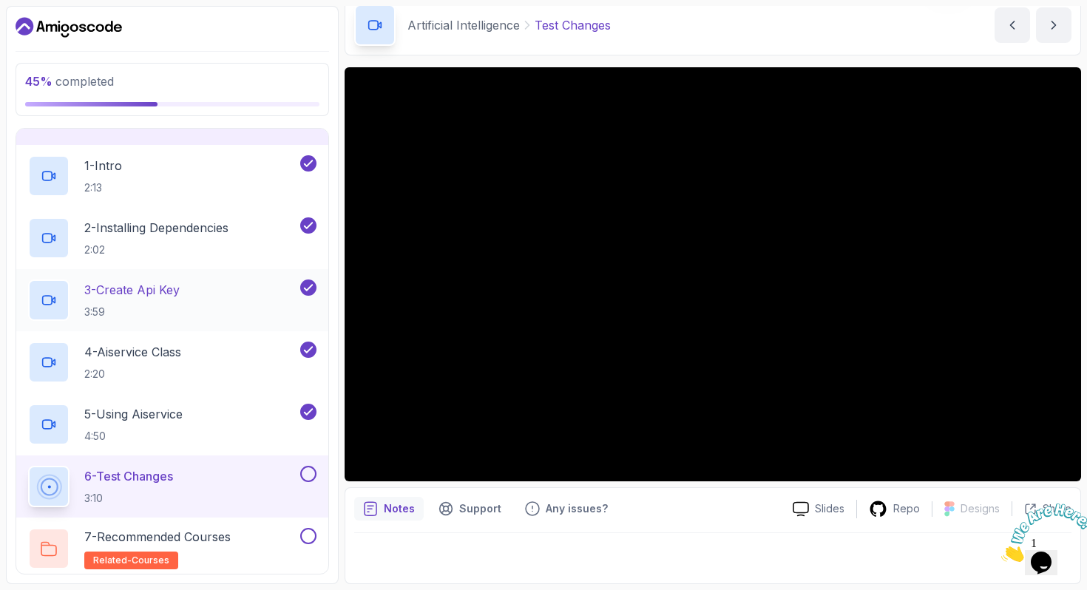
scroll to position [566, 0]
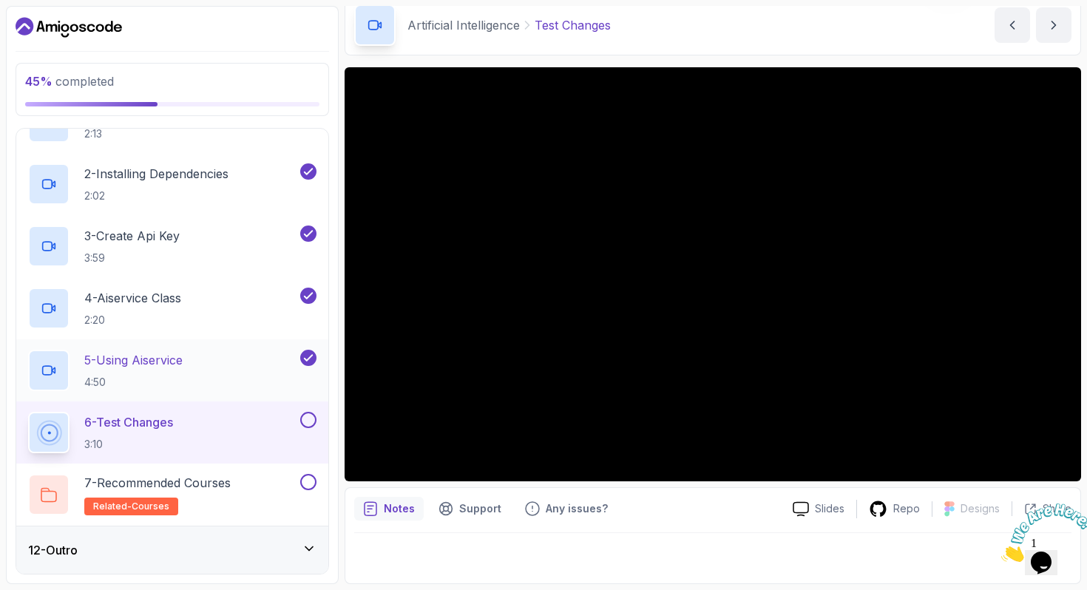
click at [222, 371] on div "5 - Using Aiservice 4:50" at bounding box center [162, 370] width 269 height 41
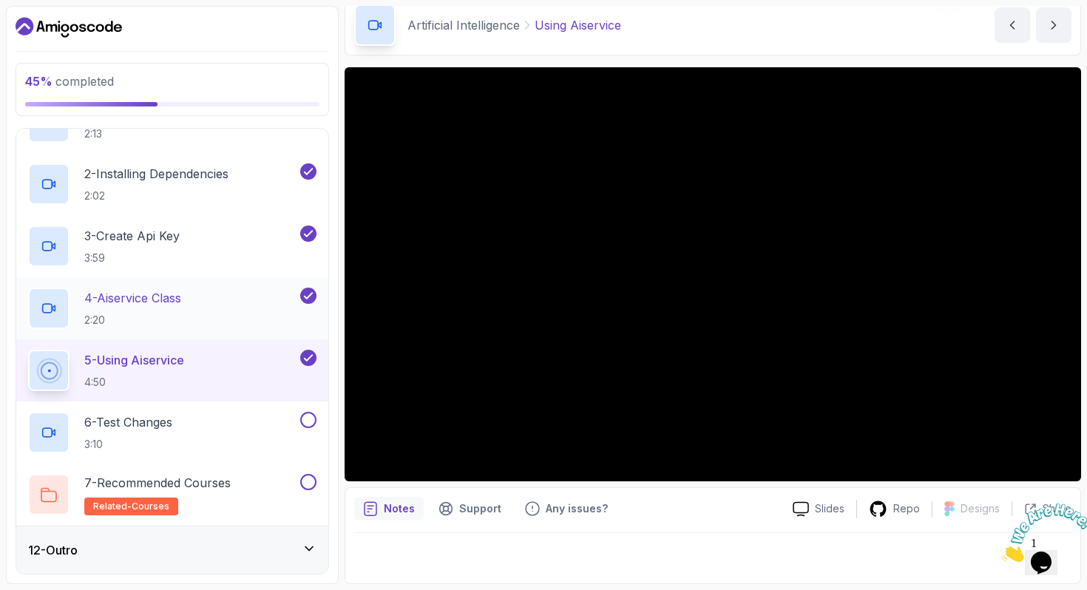
click at [204, 310] on div "4 - Aiservice Class 2:20" at bounding box center [162, 308] width 269 height 41
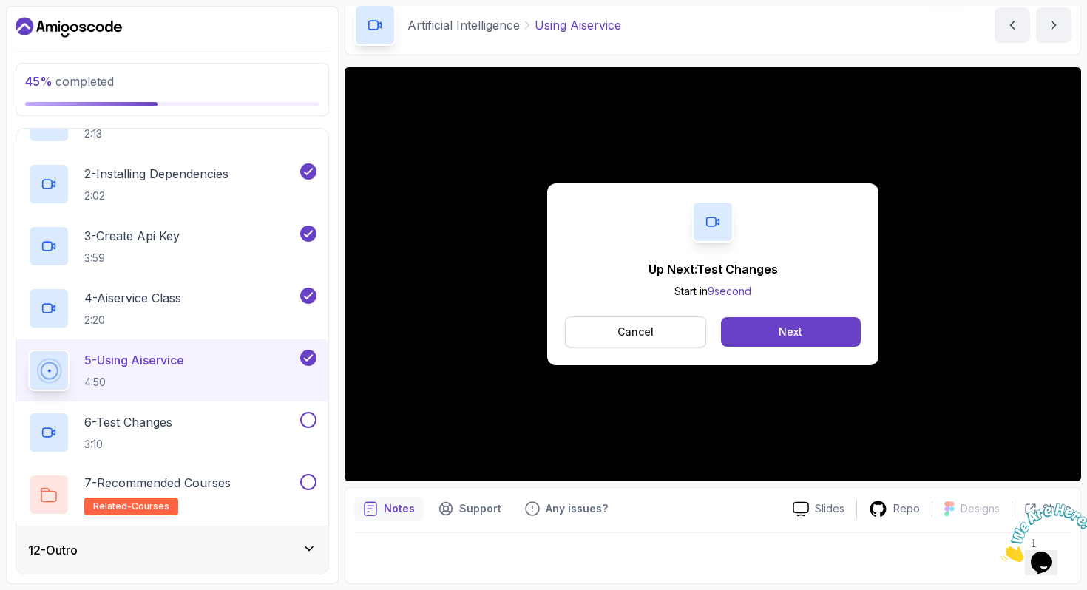
click at [665, 335] on button "Cancel" at bounding box center [635, 332] width 141 height 31
